Goal: Check status: Check status

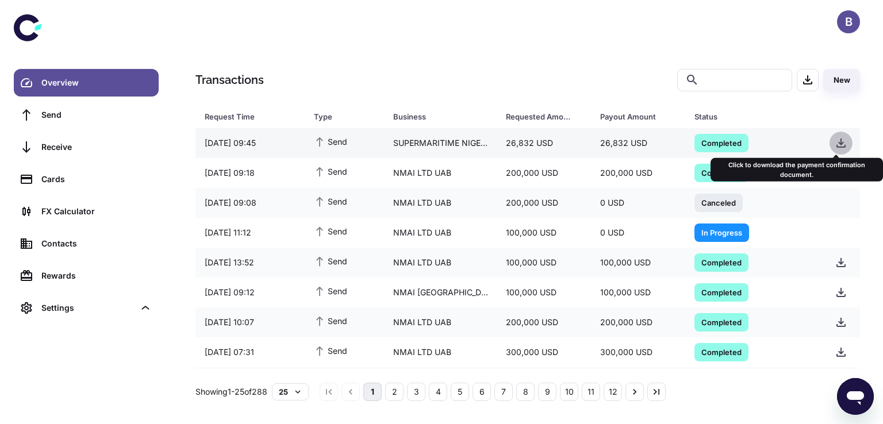
click at [835, 141] on icon "button" at bounding box center [841, 143] width 14 height 14
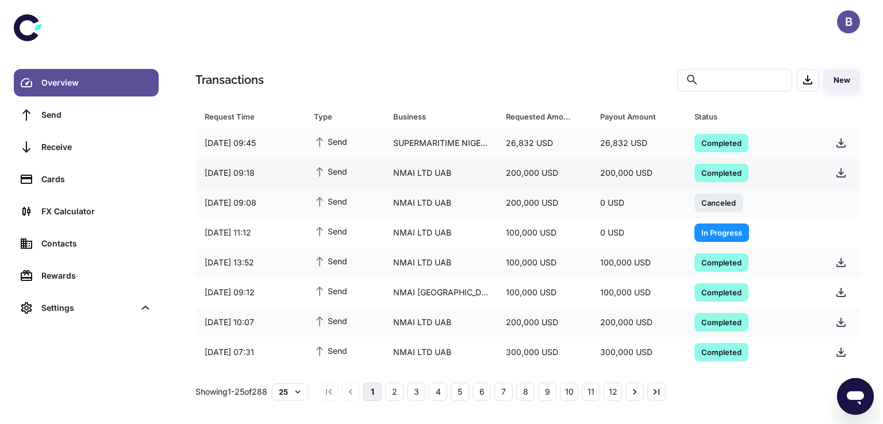
click at [713, 171] on span "Completed" at bounding box center [721, 172] width 54 height 11
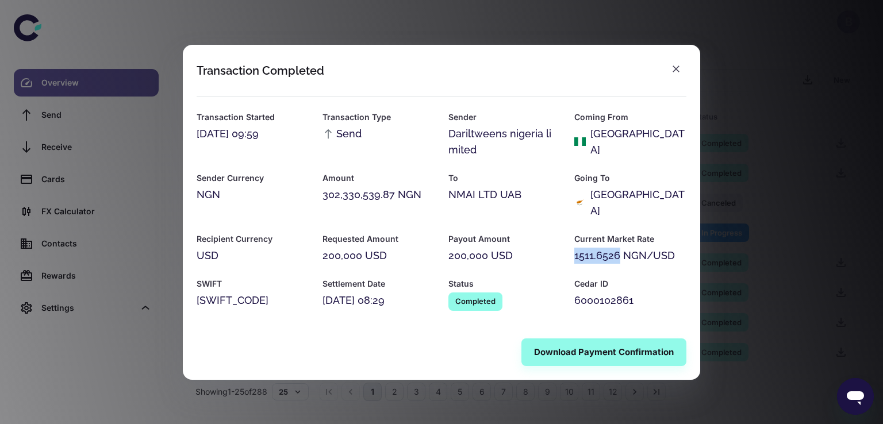
drag, startPoint x: 575, startPoint y: 249, endPoint x: 617, endPoint y: 245, distance: 42.7
click at [617, 248] on div "1511.6526 NGN/USD" at bounding box center [630, 256] width 112 height 16
copy div "1511.6526"
click at [672, 73] on icon "button" at bounding box center [675, 68] width 11 height 11
